Goal: Task Accomplishment & Management: Use online tool/utility

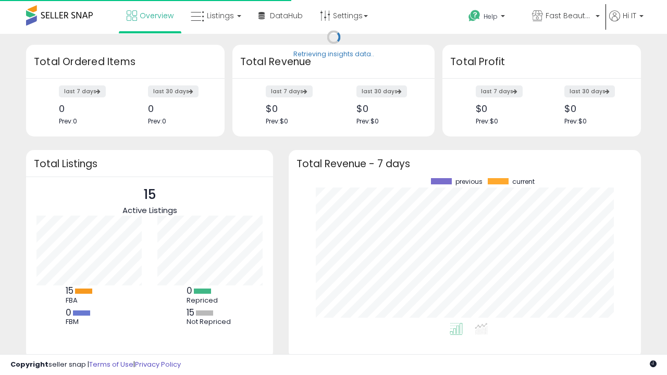
scroll to position [145, 332]
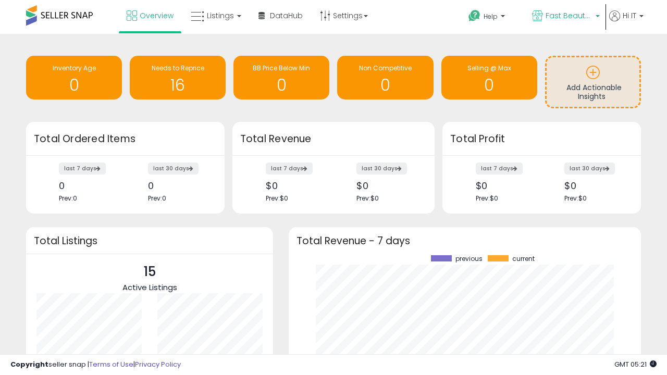
click at [565, 17] on span "Fast Beauty ([GEOGRAPHIC_DATA])" at bounding box center [569, 15] width 47 height 10
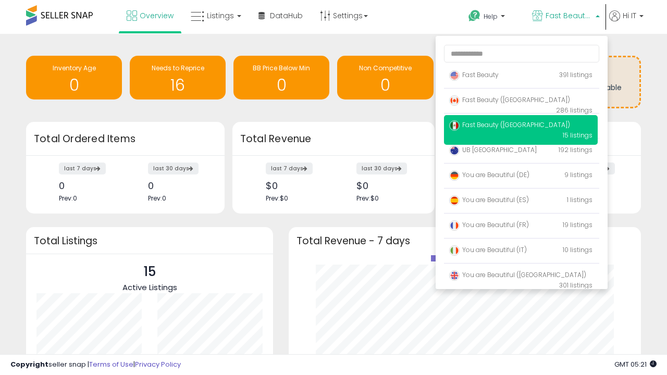
click at [521, 277] on span "You are Beautiful ([GEOGRAPHIC_DATA])" at bounding box center [517, 275] width 137 height 9
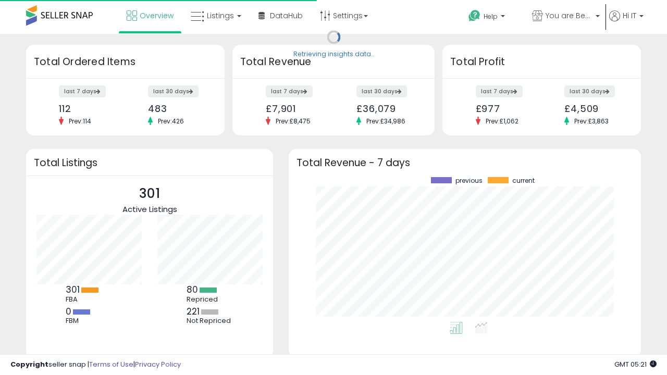
scroll to position [145, 332]
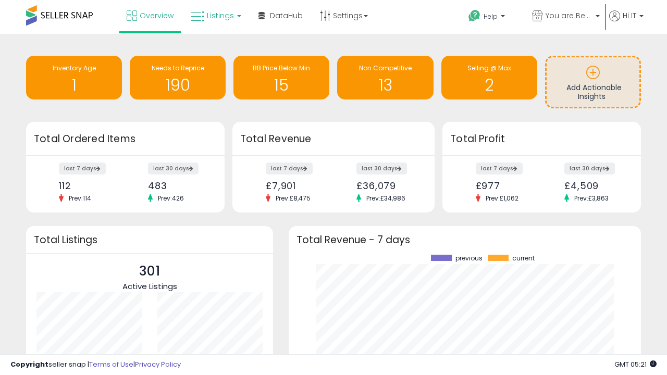
click at [215, 16] on span "Listings" at bounding box center [220, 15] width 27 height 10
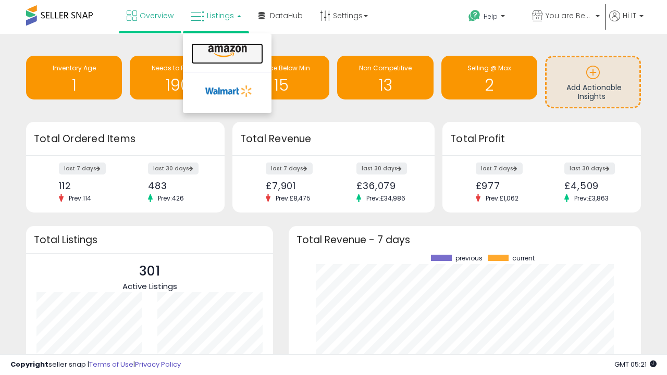
click at [226, 52] on icon at bounding box center [227, 52] width 45 height 14
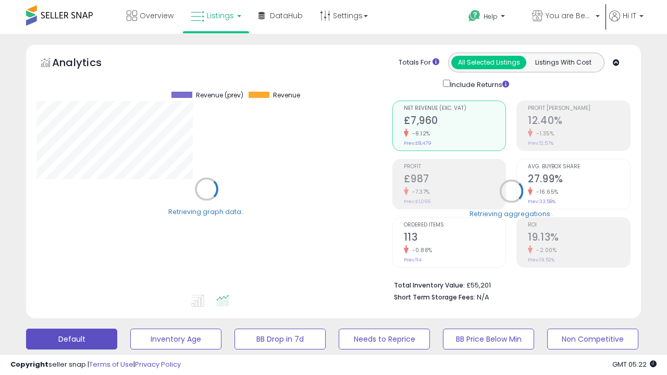
scroll to position [214, 356]
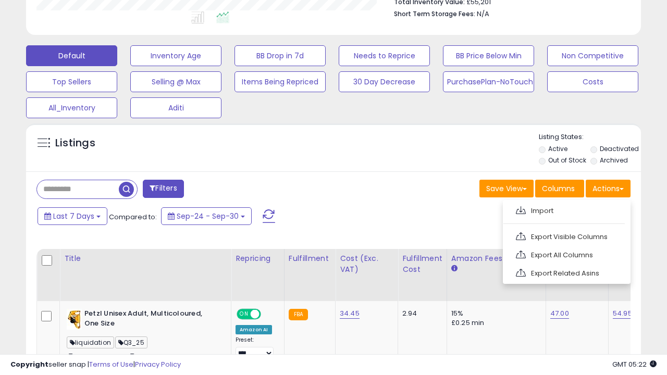
click at [521, 209] on span at bounding box center [521, 210] width 10 height 8
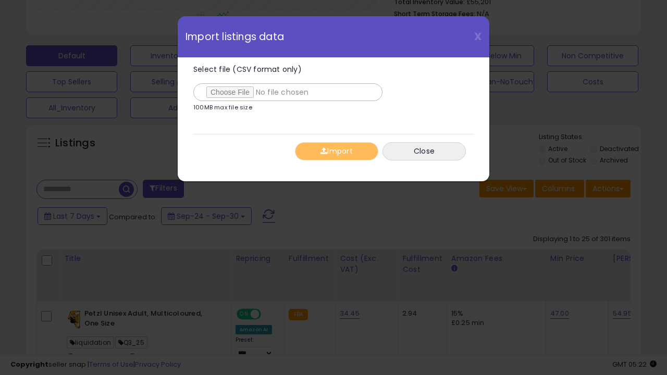
type input "**********"
click at [336, 151] on button "Import" at bounding box center [336, 151] width 83 height 18
